Goal: Transaction & Acquisition: Purchase product/service

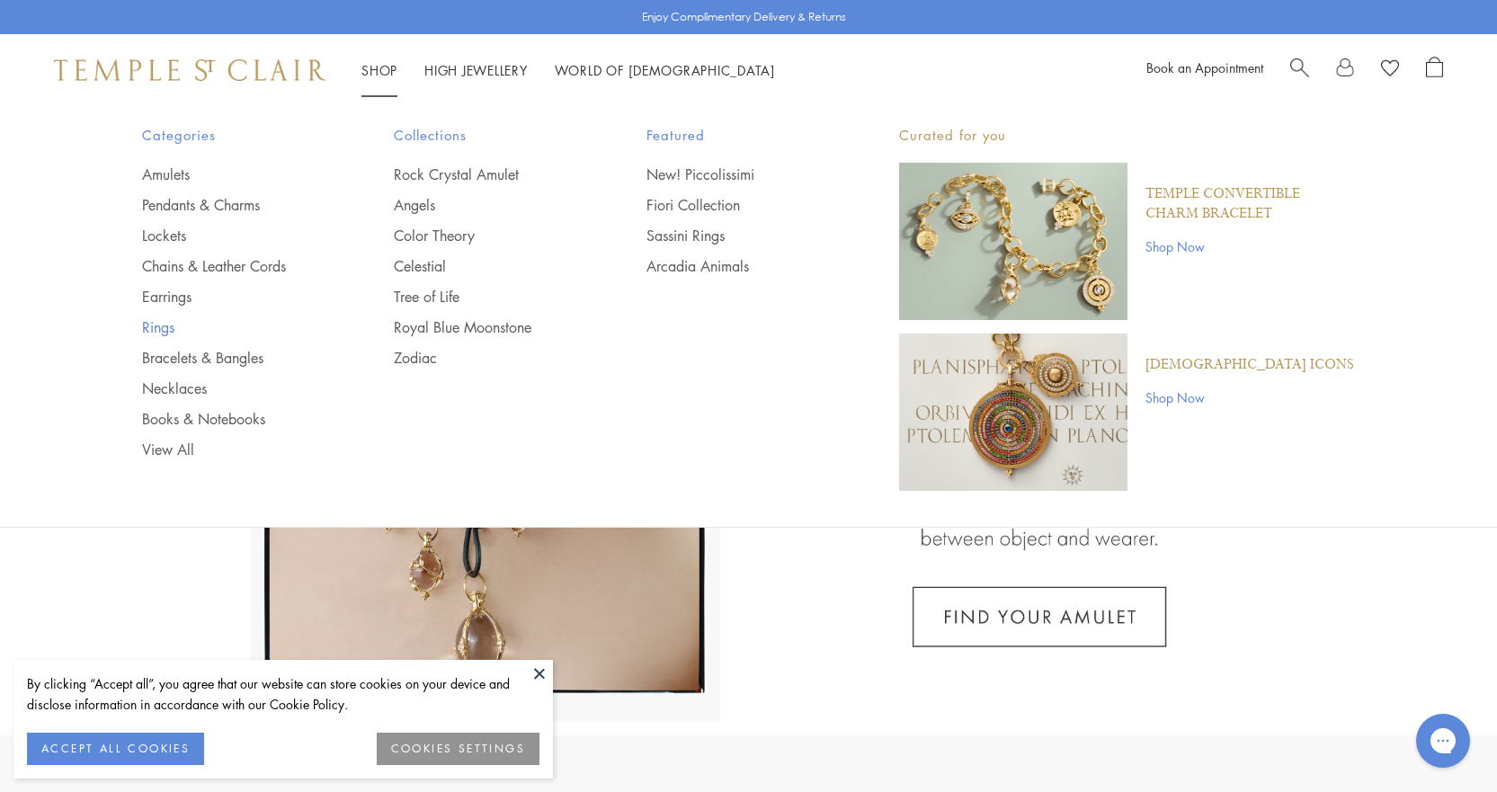
click at [156, 326] on link "Rings" at bounding box center [232, 327] width 181 height 20
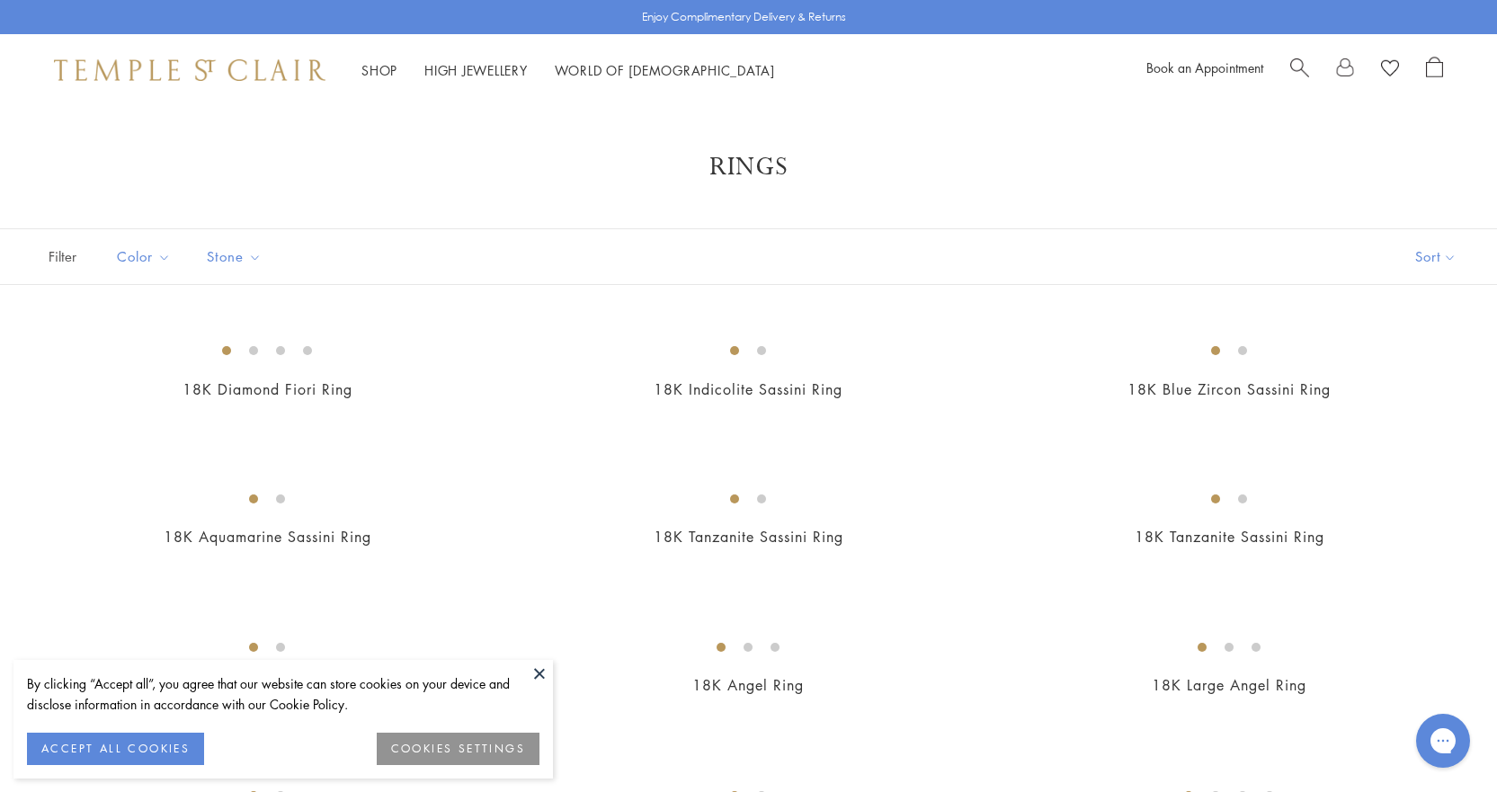
click at [503, 740] on button "COOKIES SETTINGS" at bounding box center [458, 749] width 163 height 32
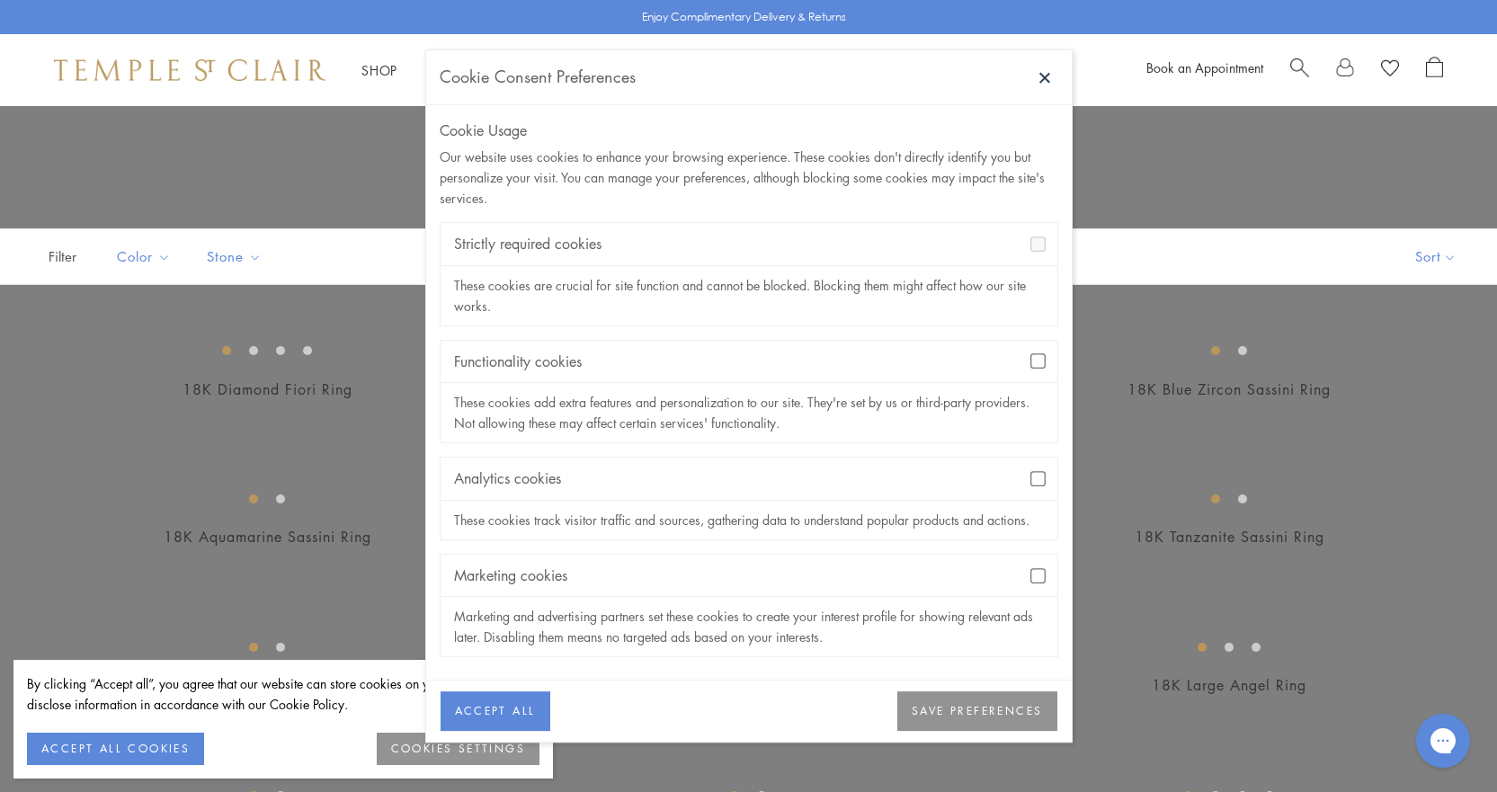
click at [1041, 585] on div "Marketing cookies" at bounding box center [749, 576] width 617 height 42
click at [964, 694] on button "SAVE PREFERENCES" at bounding box center [977, 713] width 159 height 40
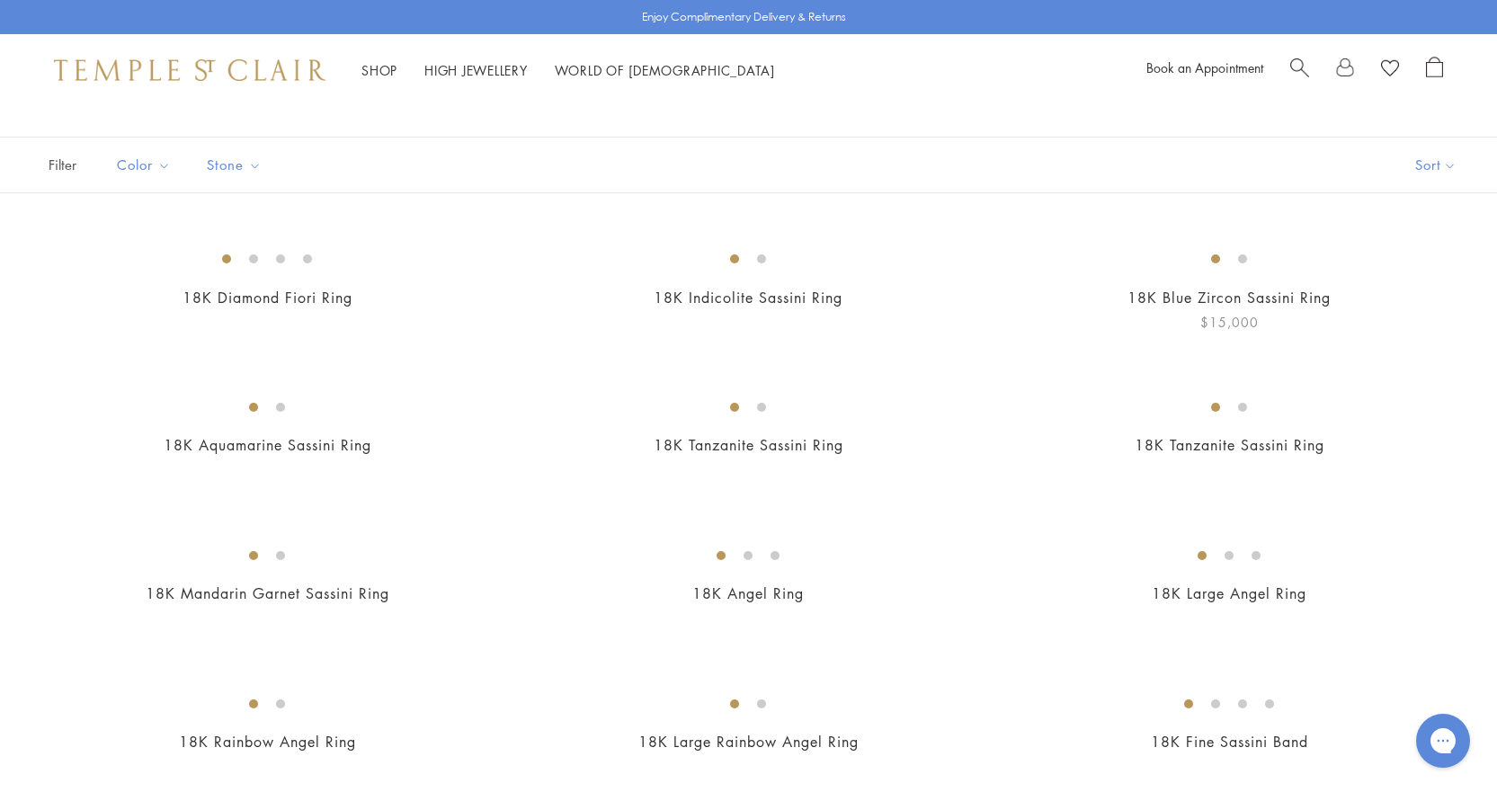
scroll to position [90, 0]
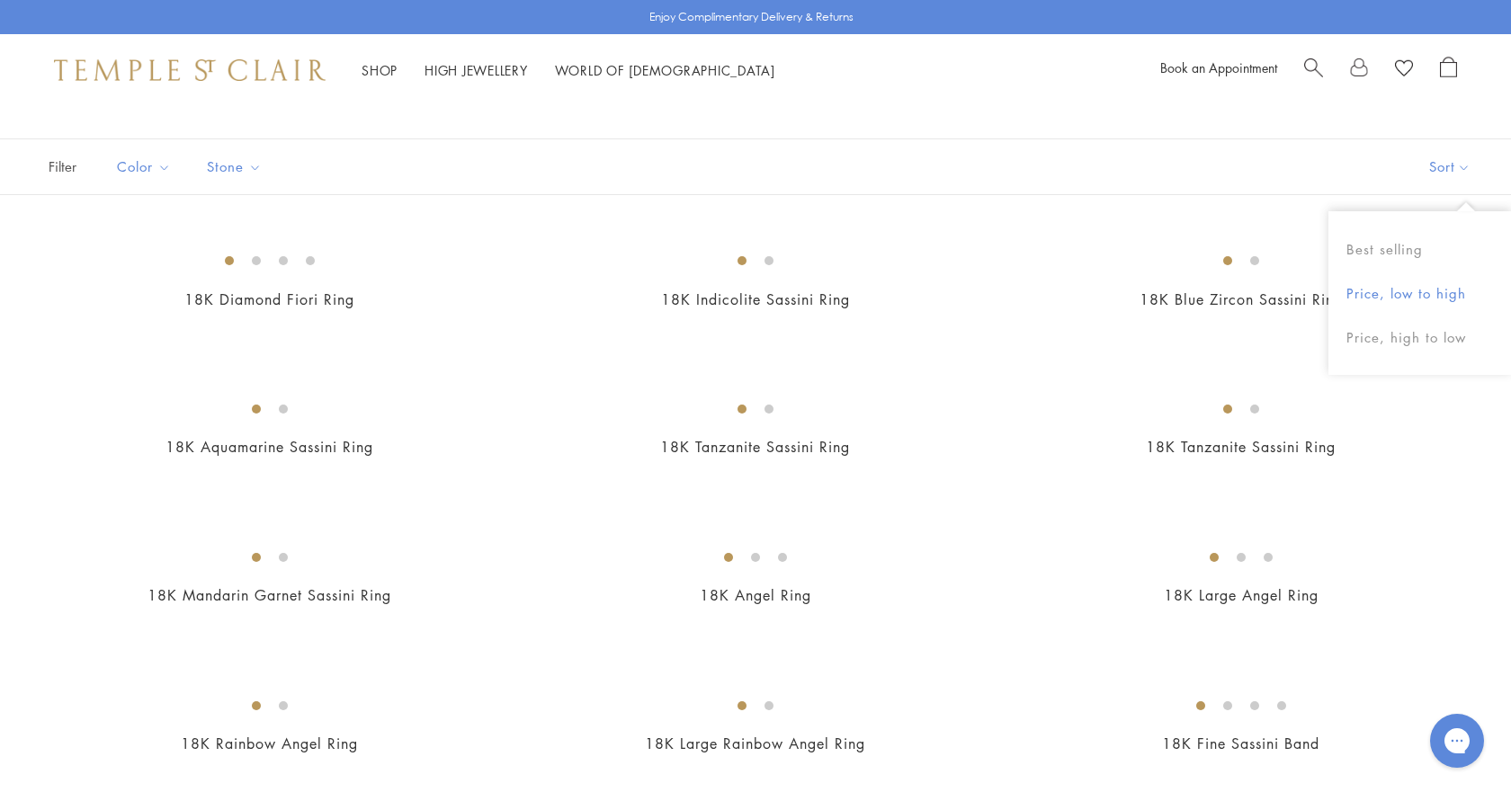
click at [1419, 291] on button "Price, low to high" at bounding box center [1419, 294] width 183 height 44
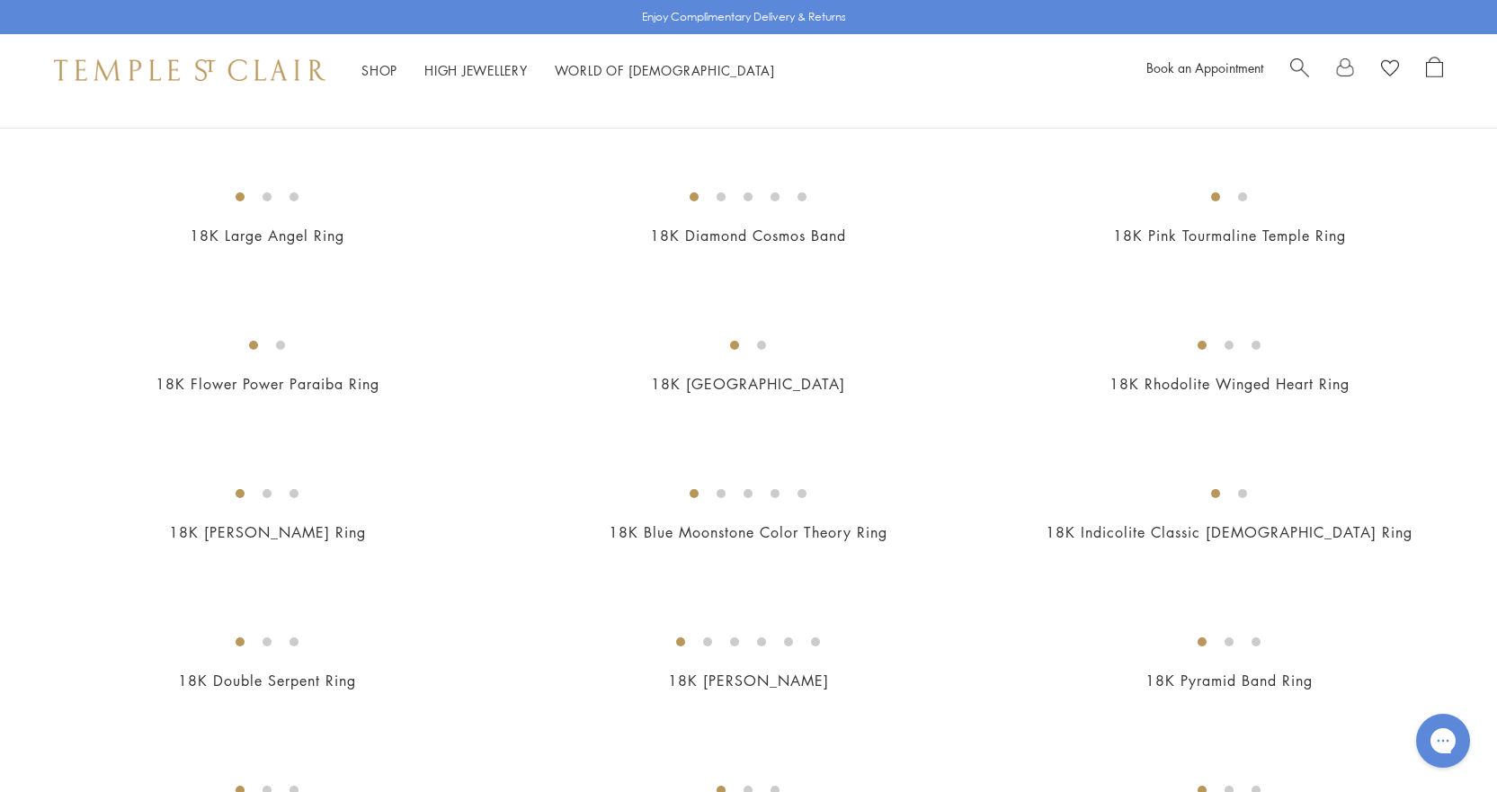
scroll to position [1889, 0]
